Goal: Task Accomplishment & Management: Use online tool/utility

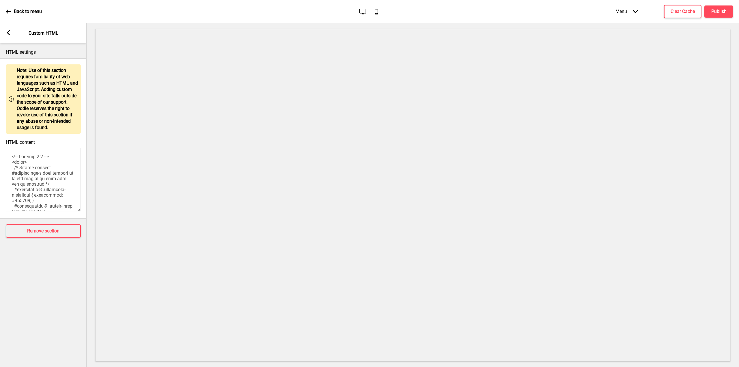
click at [9, 32] on rect at bounding box center [8, 32] width 5 height 5
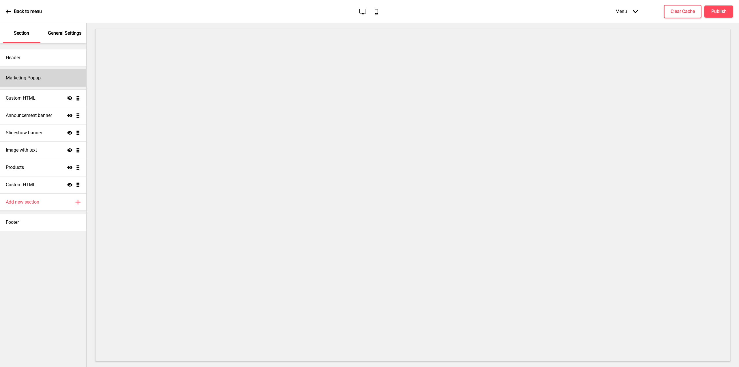
click at [28, 81] on div "Marketing Popup" at bounding box center [43, 77] width 86 height 17
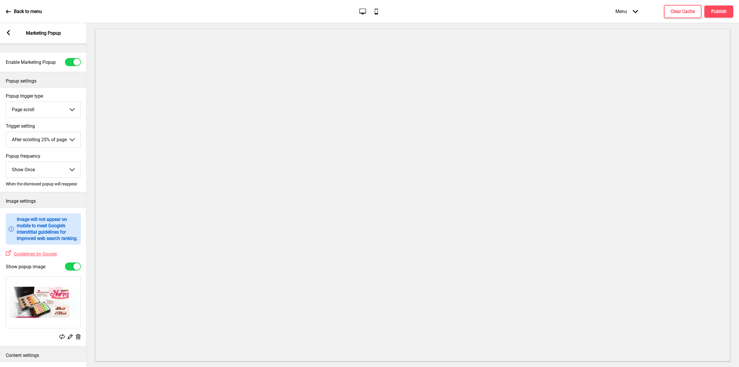
click at [76, 270] on div at bounding box center [76, 266] width 7 height 7
checkbox input "false"
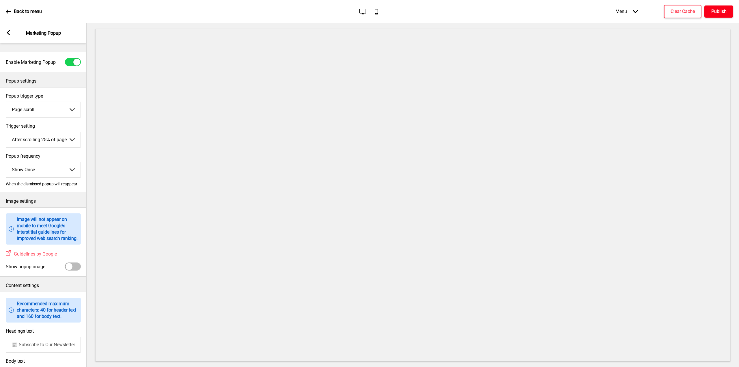
click at [718, 14] on h4 "Publish" at bounding box center [718, 11] width 15 height 6
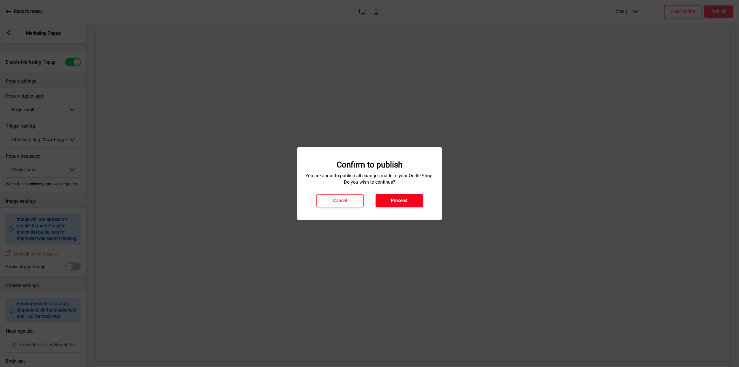
click at [398, 204] on button "Proceed" at bounding box center [398, 200] width 47 height 13
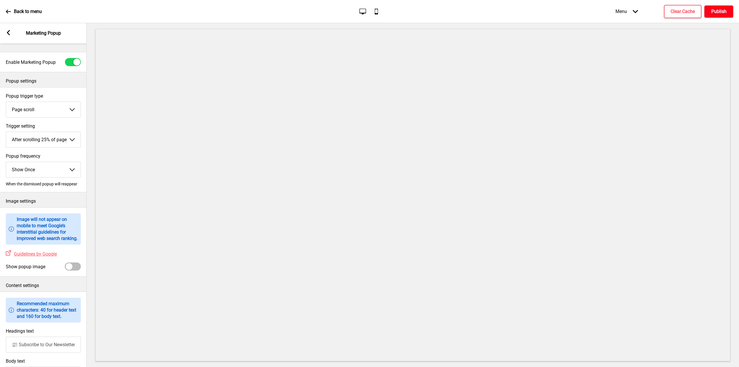
click at [716, 10] on h4 "Publish" at bounding box center [718, 11] width 15 height 6
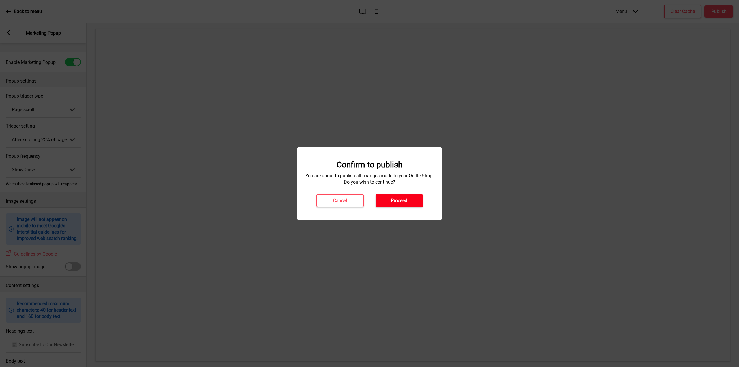
click at [387, 200] on button "Proceed" at bounding box center [398, 200] width 47 height 13
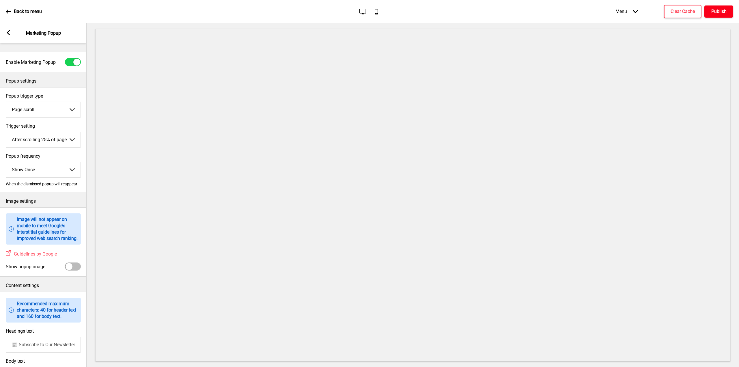
click at [718, 16] on button "Publish" at bounding box center [718, 11] width 29 height 12
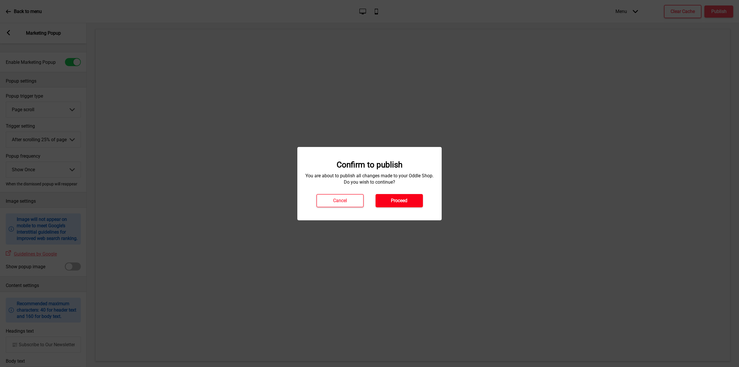
click at [412, 207] on button "Proceed" at bounding box center [398, 200] width 47 height 13
